Goal: Communication & Community: Answer question/provide support

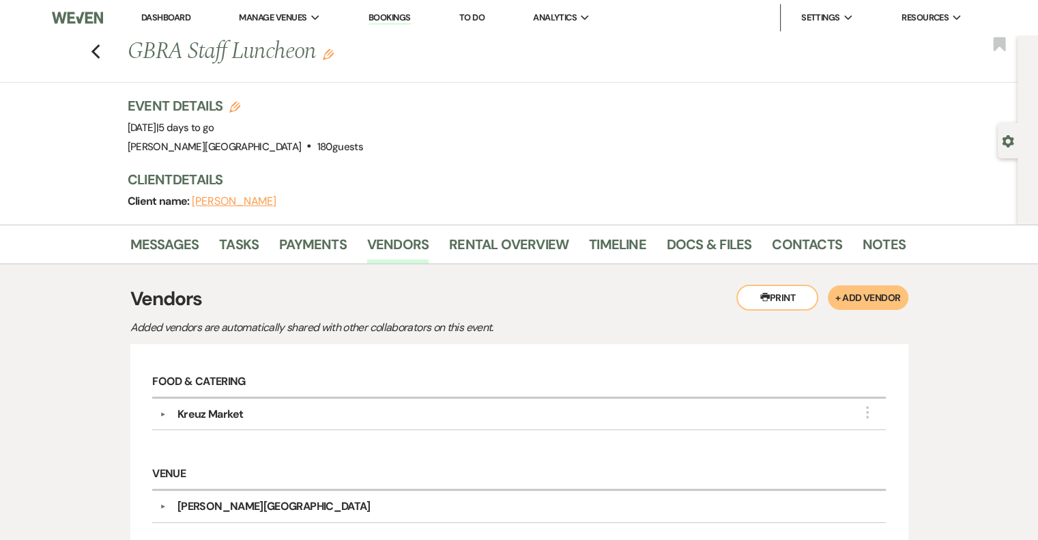
click at [169, 12] on link "Dashboard" at bounding box center [165, 18] width 49 height 12
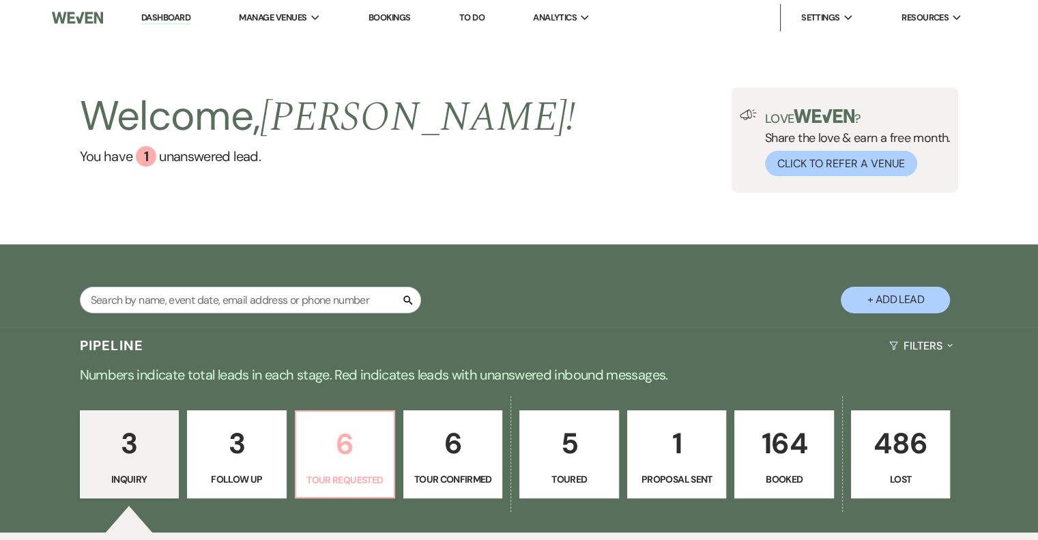
click at [373, 459] on p "6" at bounding box center [344, 444] width 81 height 46
select select "2"
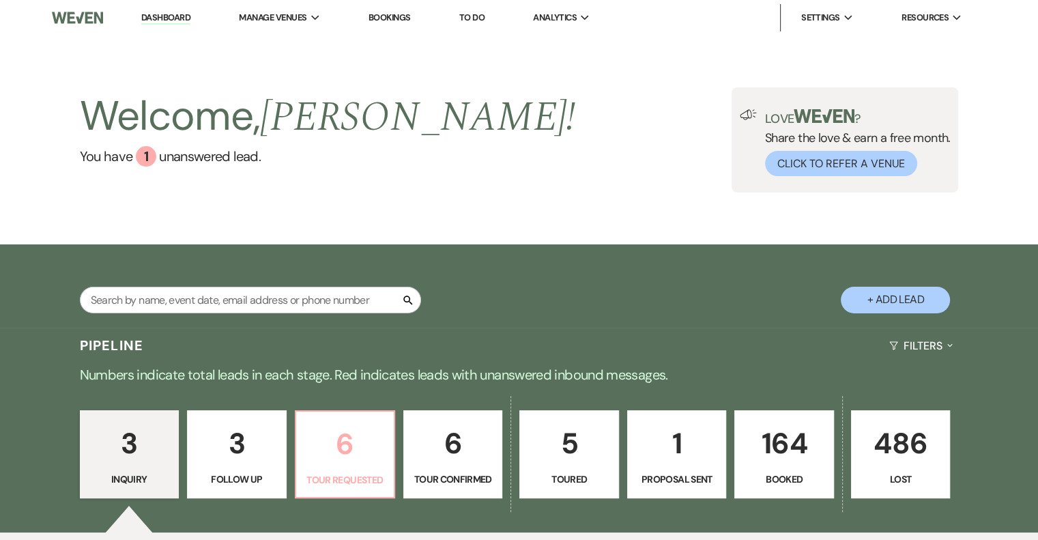
select select "2"
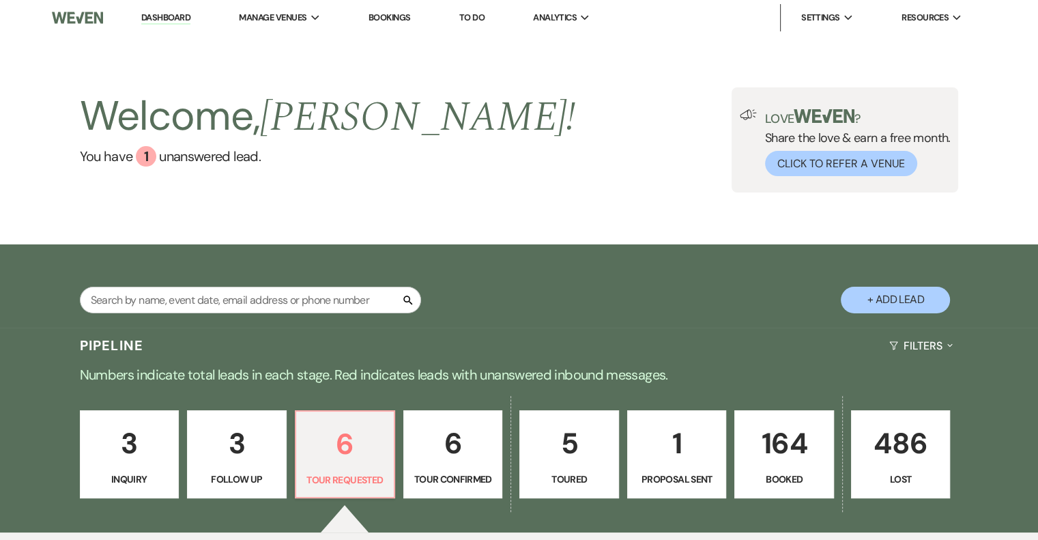
scroll to position [410, 0]
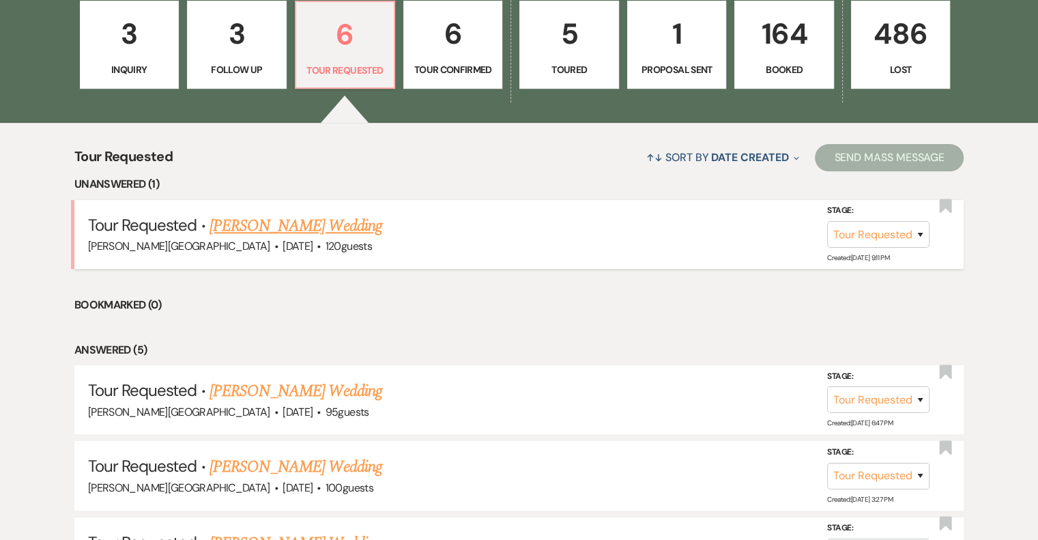
click at [273, 225] on link "[PERSON_NAME] Wedding" at bounding box center [296, 226] width 173 height 25
select select "2"
select select "5"
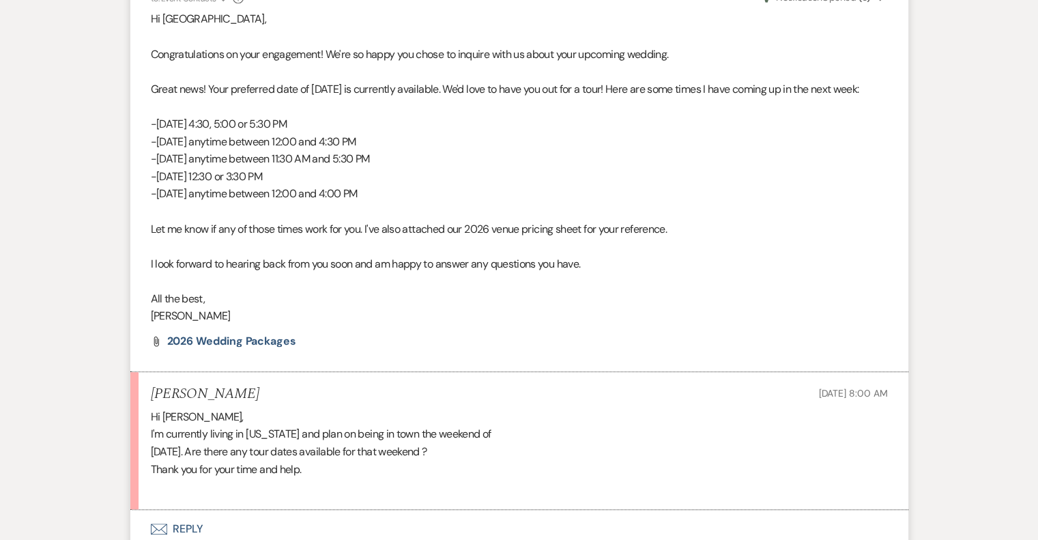
scroll to position [1139, 0]
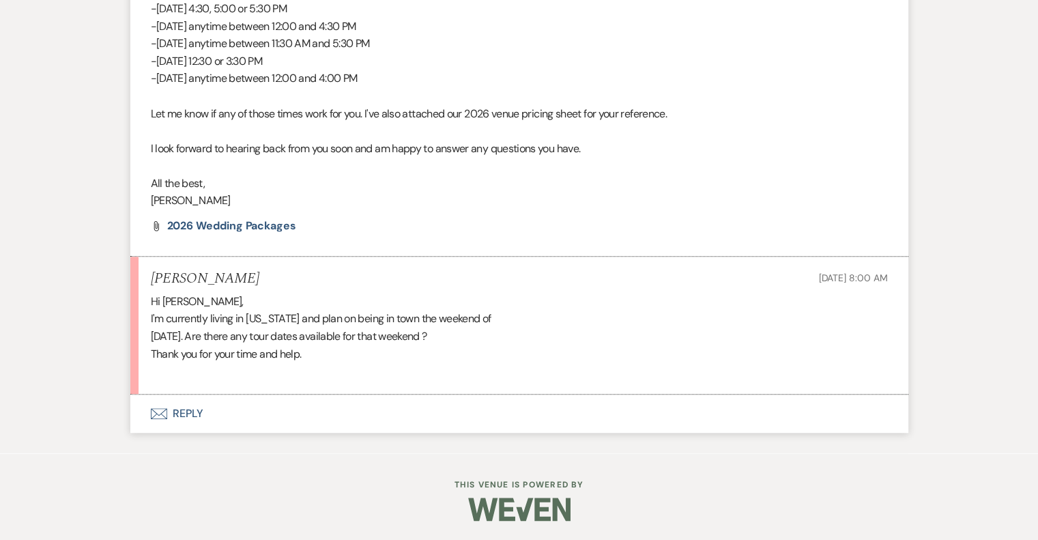
click at [179, 412] on button "Envelope Reply" at bounding box center [519, 414] width 778 height 38
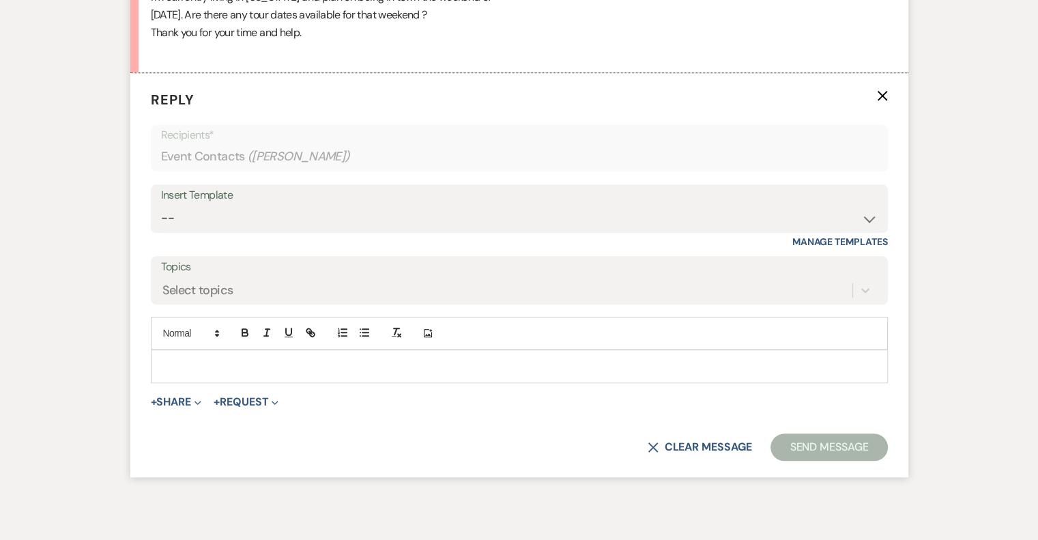
scroll to position [1465, 0]
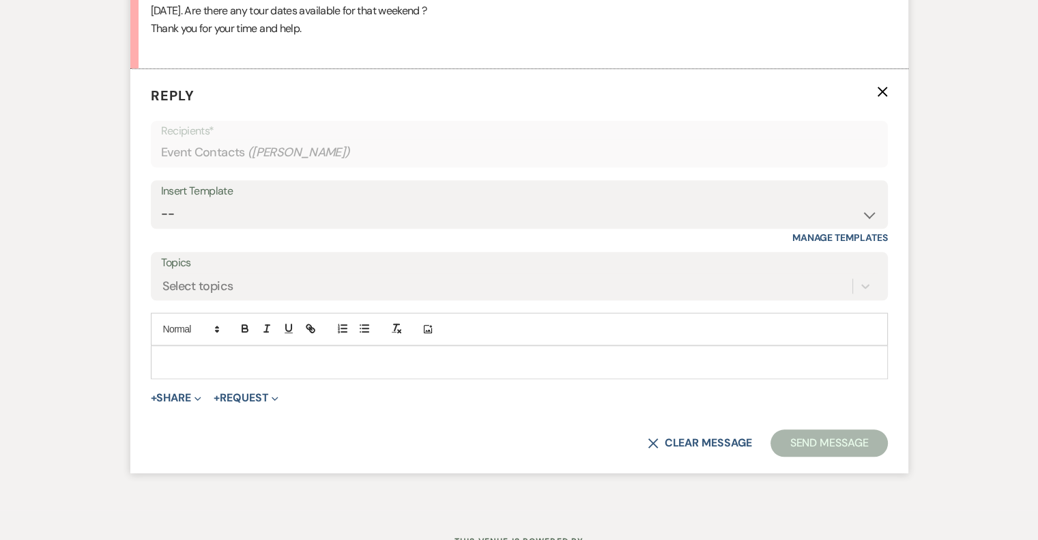
click at [231, 351] on div at bounding box center [520, 361] width 736 height 31
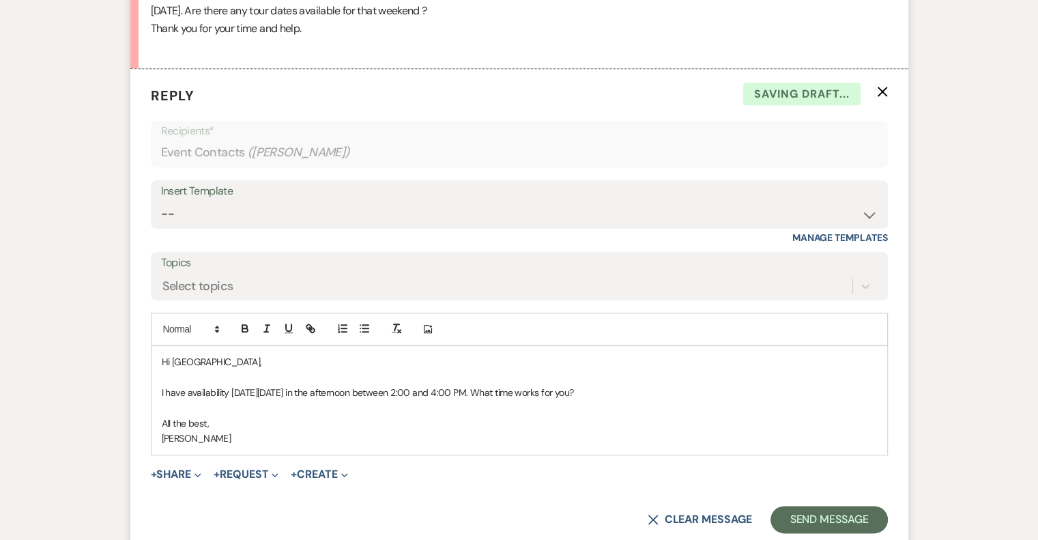
click at [163, 391] on p "I have availability [DATE][DATE] in the afternoon between 2:00 and 4:00 PM. Wha…" at bounding box center [519, 392] width 715 height 15
drag, startPoint x: 498, startPoint y: 390, endPoint x: 467, endPoint y: 390, distance: 30.7
click at [467, 390] on p "We have an event [DATE], but I do have availability [DATE][DATE] in the afterno…" at bounding box center [519, 392] width 715 height 15
click at [640, 405] on p at bounding box center [519, 407] width 715 height 15
click at [756, 388] on p "We have an event [DATE], but I do have availability [DATE] in the afternoon bet…" at bounding box center [519, 392] width 715 height 15
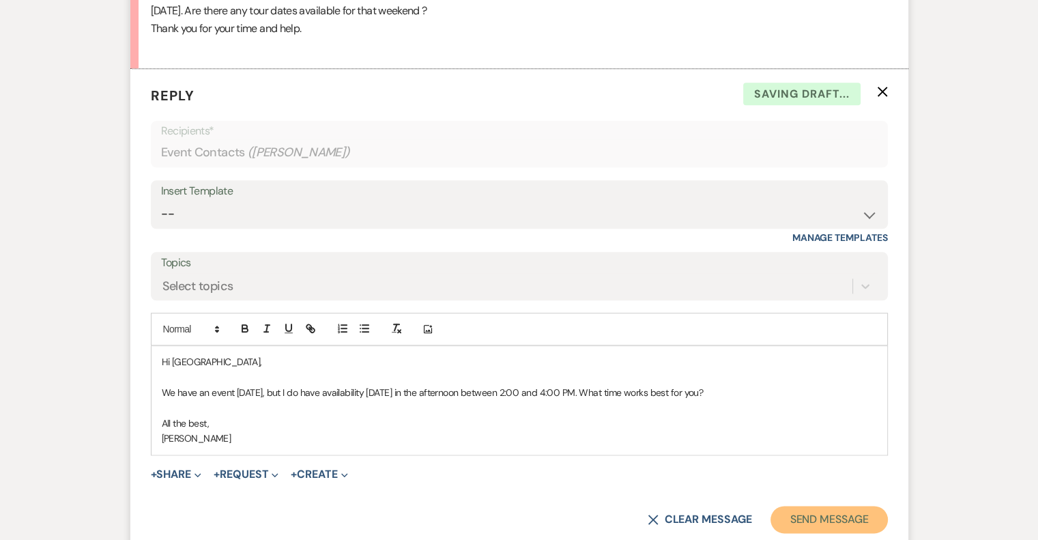
click at [812, 524] on button "Send Message" at bounding box center [829, 519] width 117 height 27
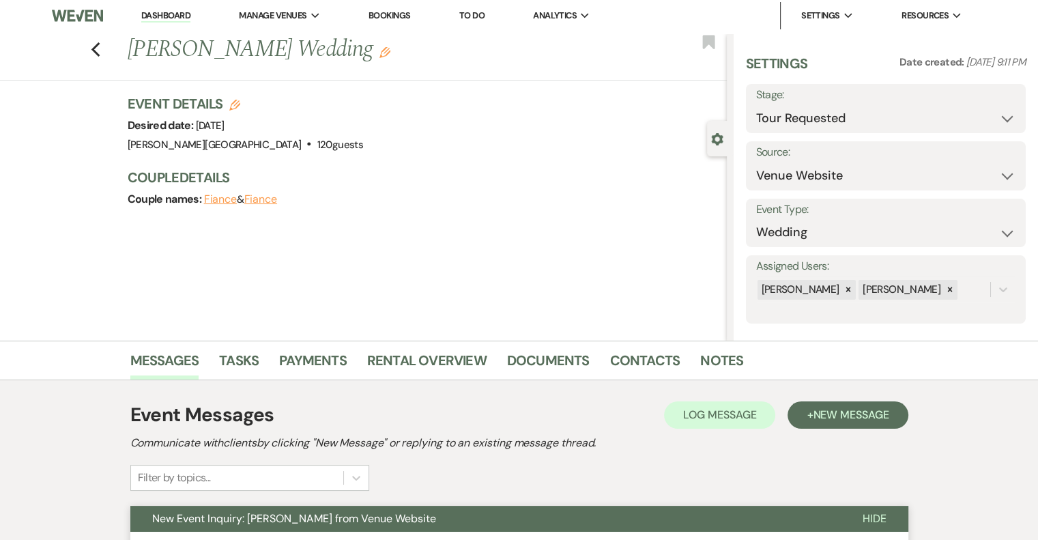
scroll to position [0, 0]
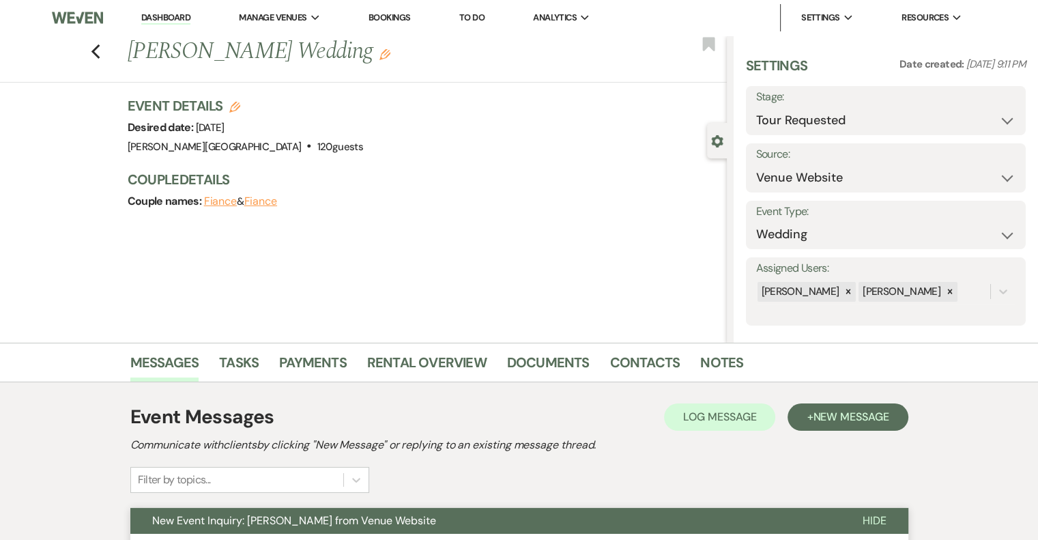
click at [174, 18] on link "Dashboard" at bounding box center [165, 18] width 49 height 13
